Goal: Navigation & Orientation: Find specific page/section

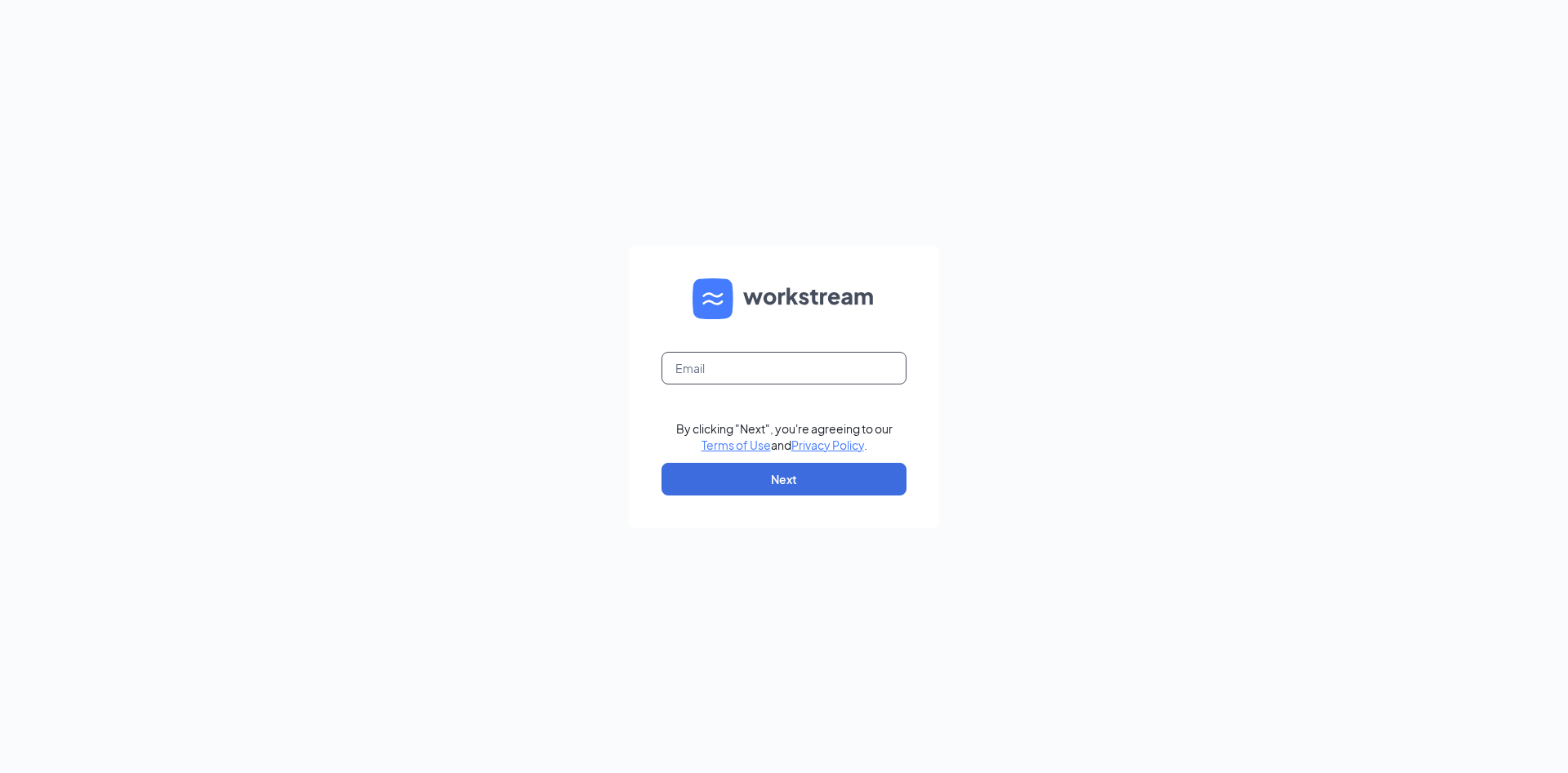
click at [710, 361] on input "text" at bounding box center [784, 368] width 245 height 33
type input "josh.catlett@runza.com"
click at [758, 480] on button "Next" at bounding box center [784, 478] width 245 height 33
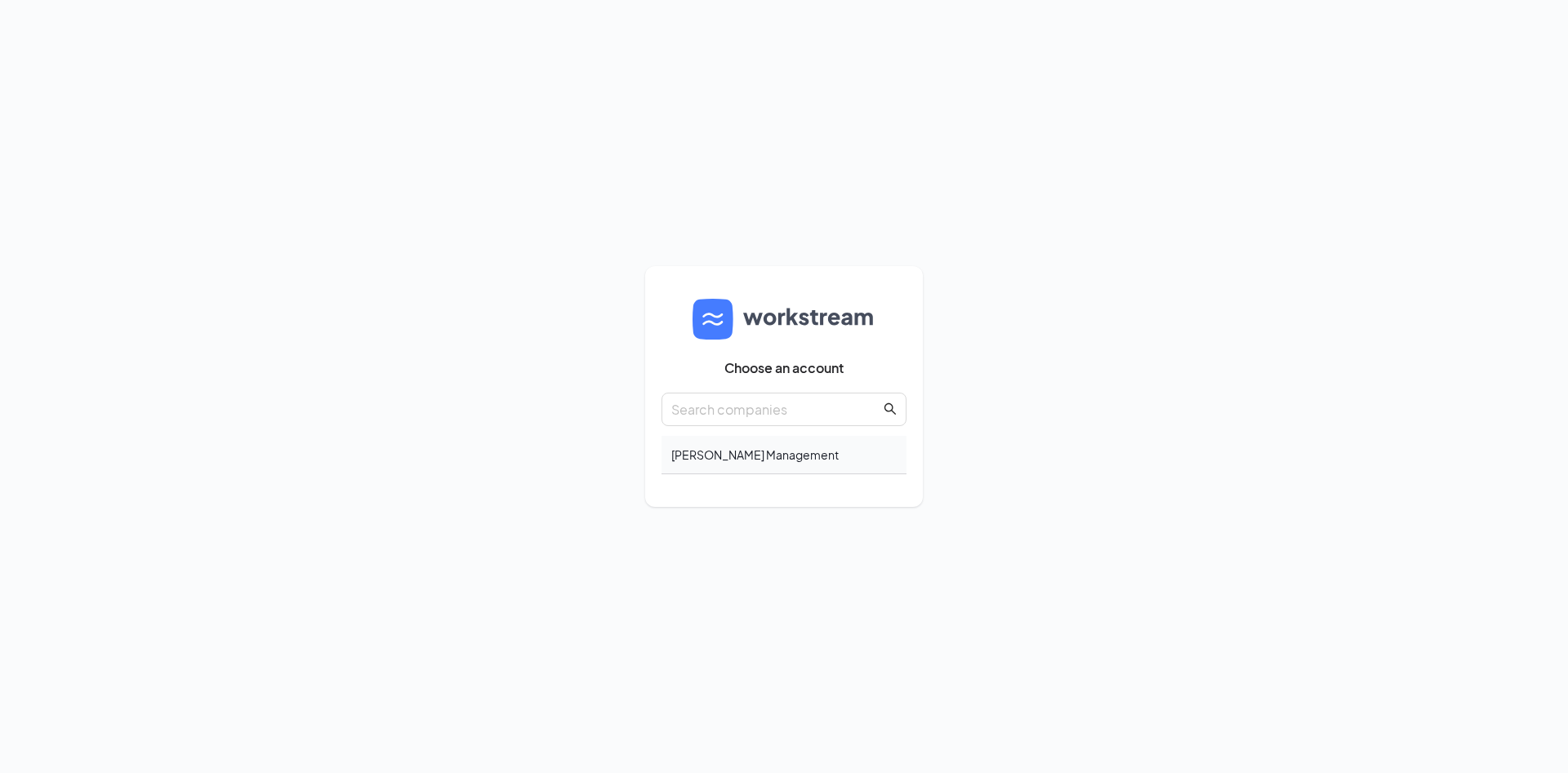
click at [751, 458] on div "Catlett Management" at bounding box center [784, 456] width 245 height 39
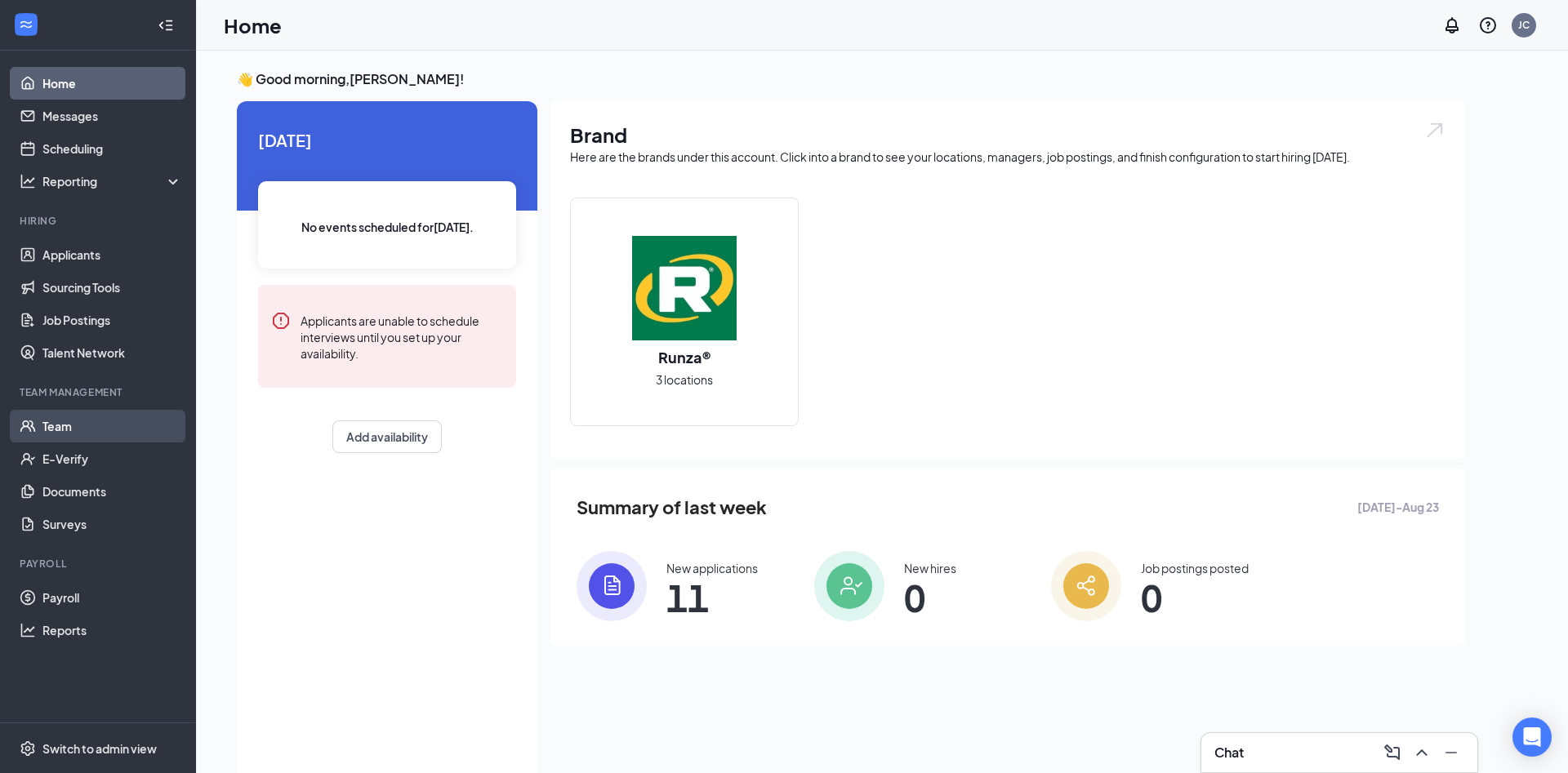
click at [57, 423] on link "Team" at bounding box center [112, 426] width 140 height 33
